Goal: Task Accomplishment & Management: Complete application form

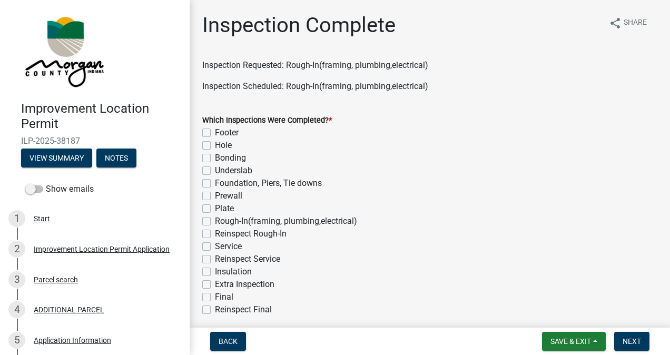
click at [215, 221] on label "Rough-In(framing, plumbing,electrical)" at bounding box center [286, 221] width 142 height 13
click at [215, 221] on input "Rough-In(framing, plumbing,electrical)" at bounding box center [218, 218] width 7 height 7
checkbox input "true"
checkbox input "false"
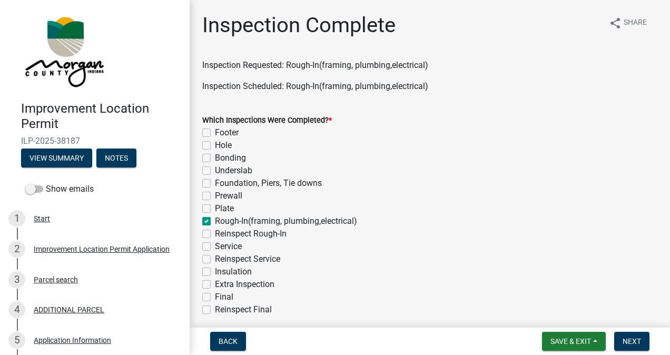
checkbox input "false"
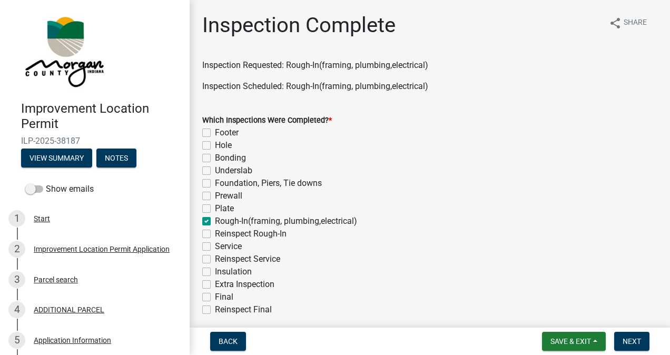
checkbox input "true"
checkbox input "false"
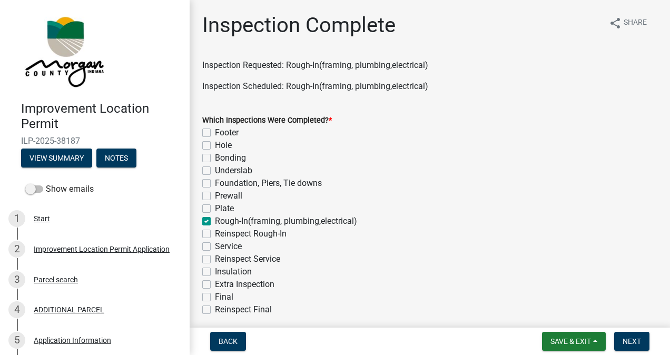
checkbox input "false"
click at [215, 246] on label "Service" at bounding box center [228, 246] width 27 height 13
click at [215, 246] on input "Service" at bounding box center [218, 243] width 7 height 7
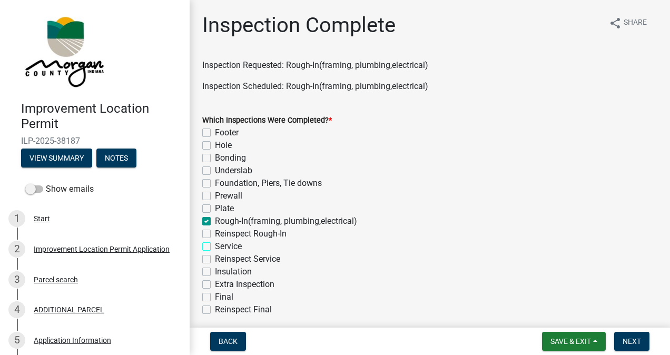
checkbox input "true"
checkbox input "false"
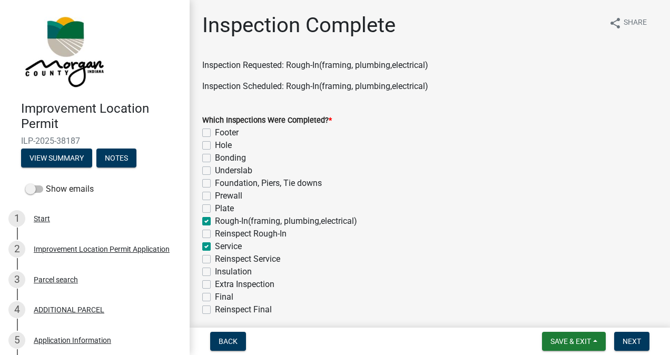
checkbox input "false"
checkbox input "true"
checkbox input "false"
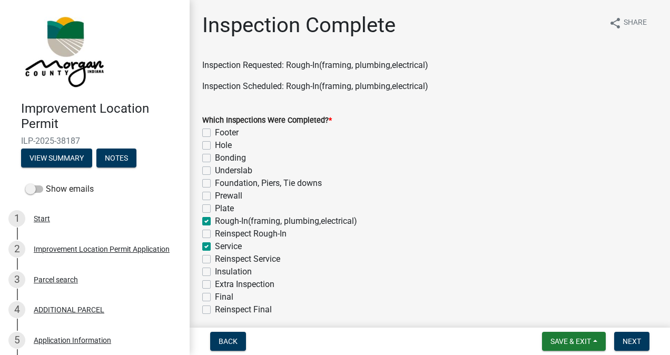
checkbox input "true"
checkbox input "false"
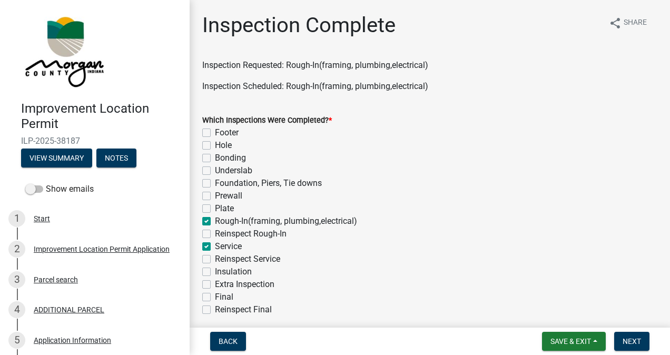
checkbox input "false"
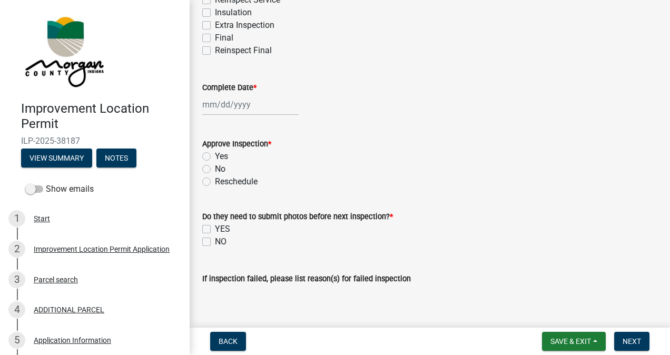
scroll to position [262, 0]
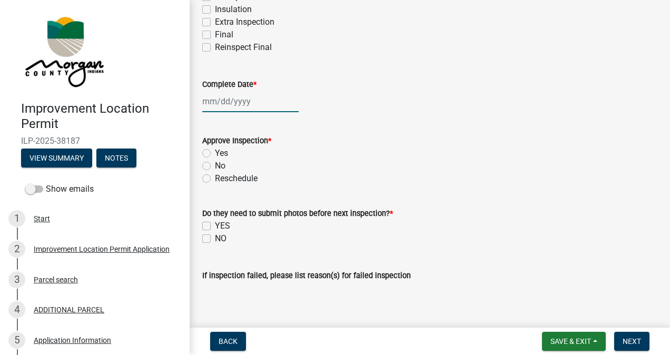
click at [236, 103] on div at bounding box center [250, 102] width 96 height 22
select select "9"
select select "2025"
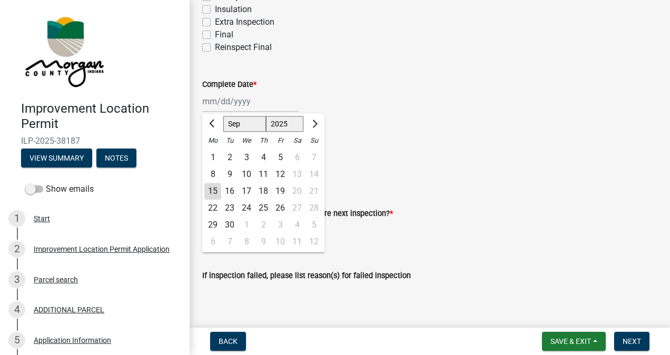
click at [213, 193] on div "15" at bounding box center [212, 191] width 17 height 17
type input "[DATE]"
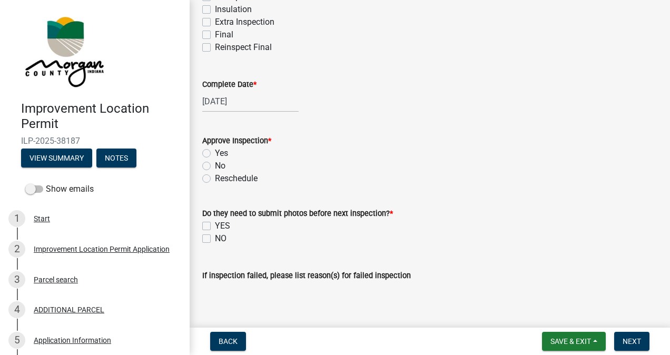
click at [215, 153] on label "Yes" at bounding box center [221, 153] width 13 height 13
click at [215, 153] on input "Yes" at bounding box center [218, 150] width 7 height 7
radio input "true"
click at [215, 240] on label "NO" at bounding box center [221, 238] width 12 height 13
click at [215, 239] on input "NO" at bounding box center [218, 235] width 7 height 7
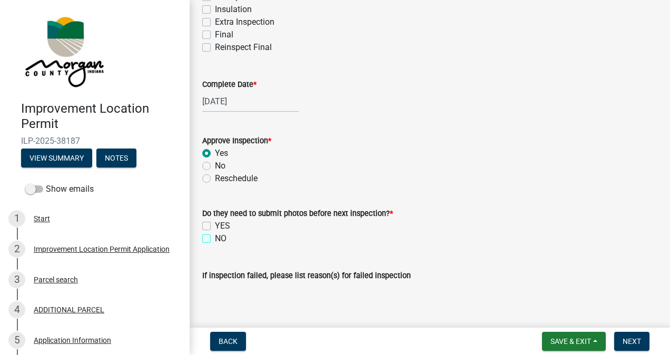
checkbox input "true"
checkbox input "false"
checkbox input "true"
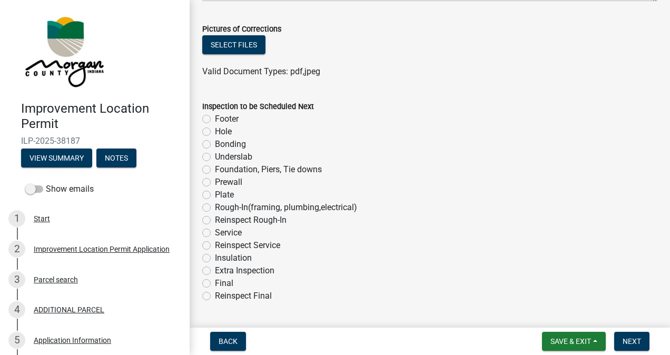
scroll to position [595, 0]
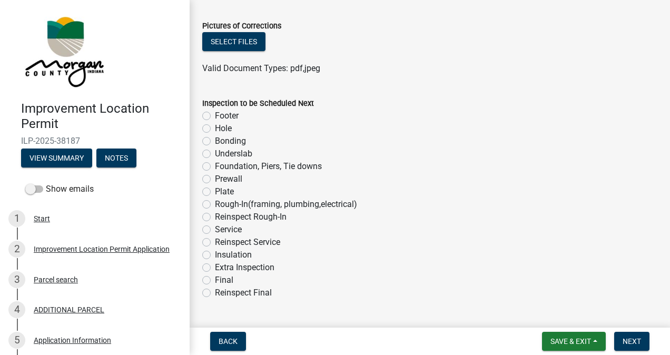
click at [215, 255] on label "Insulation" at bounding box center [233, 255] width 37 height 13
click at [215, 255] on input "Insulation" at bounding box center [218, 252] width 7 height 7
radio input "true"
click at [629, 342] on span "Next" at bounding box center [632, 341] width 18 height 8
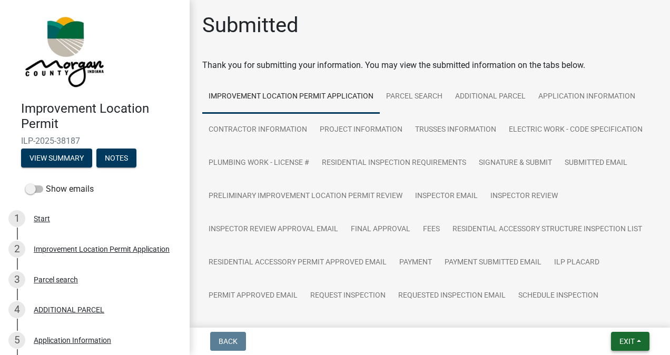
click at [623, 345] on span "Exit" at bounding box center [626, 341] width 15 height 8
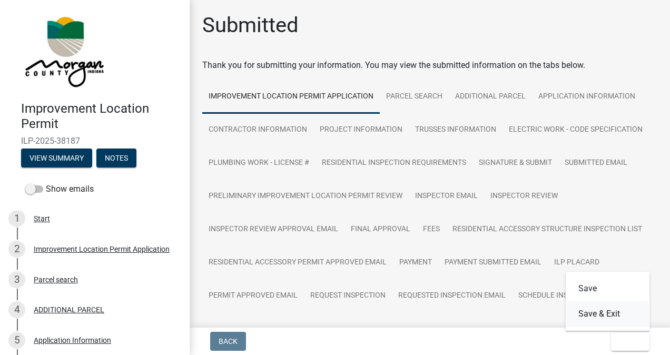
click at [609, 314] on button "Save & Exit" at bounding box center [608, 313] width 84 height 25
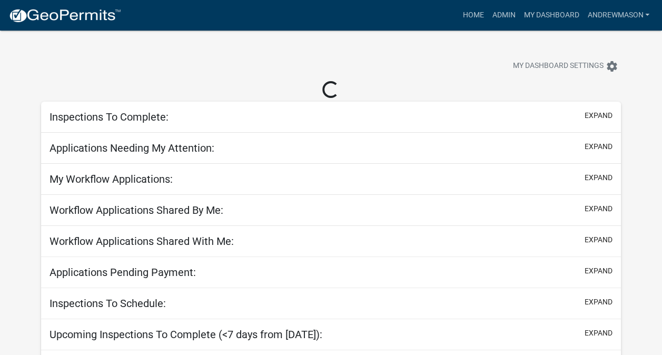
select select "3: 100"
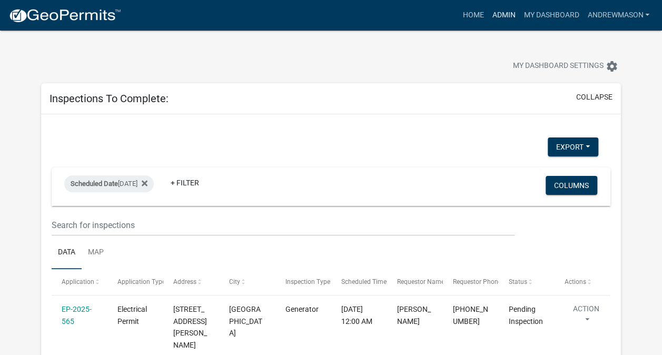
click at [503, 16] on link "Admin" at bounding box center [504, 15] width 32 height 20
click at [499, 19] on link "Admin" at bounding box center [504, 15] width 32 height 20
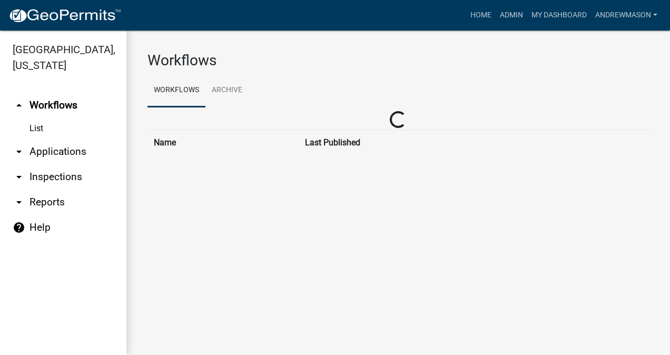
click at [608, 161] on div "Workflows Workflows Archive Loading... Name Last Published Loading... Name Last…" at bounding box center [398, 108] width 544 height 154
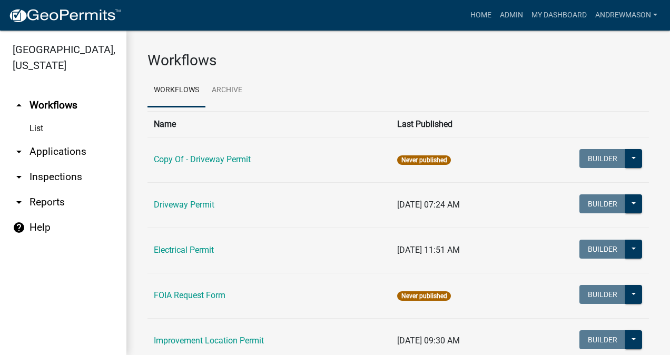
click at [74, 154] on link "arrow_drop_down Applications" at bounding box center [63, 151] width 126 height 25
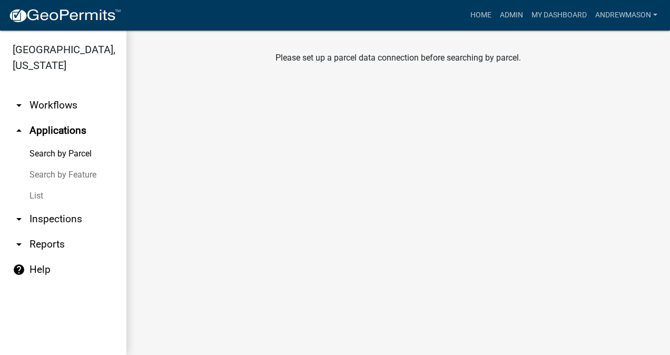
click at [46, 195] on link "List" at bounding box center [63, 195] width 126 height 21
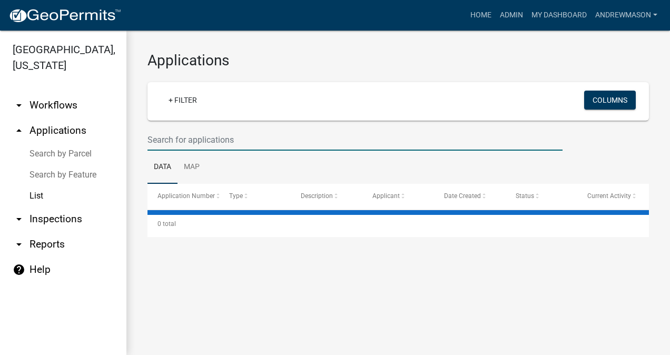
click at [201, 135] on input "text" at bounding box center [354, 140] width 415 height 22
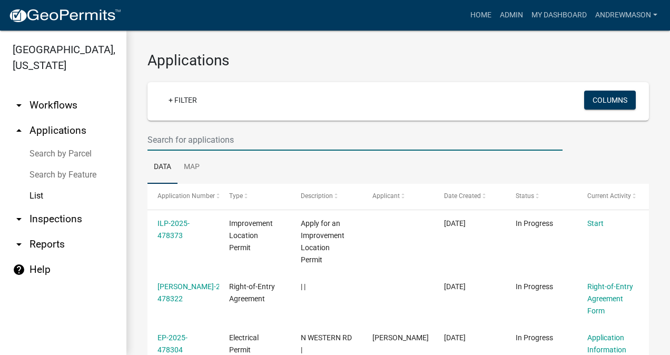
click at [363, 140] on input "text" at bounding box center [354, 140] width 415 height 22
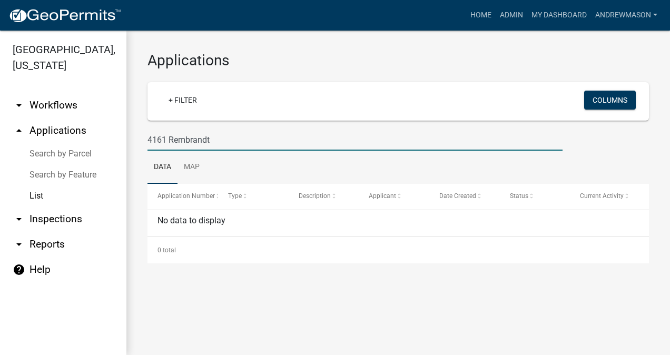
type input "4161 Rembrandt"
